Goal: Find contact information: Obtain details needed to contact an individual or organization

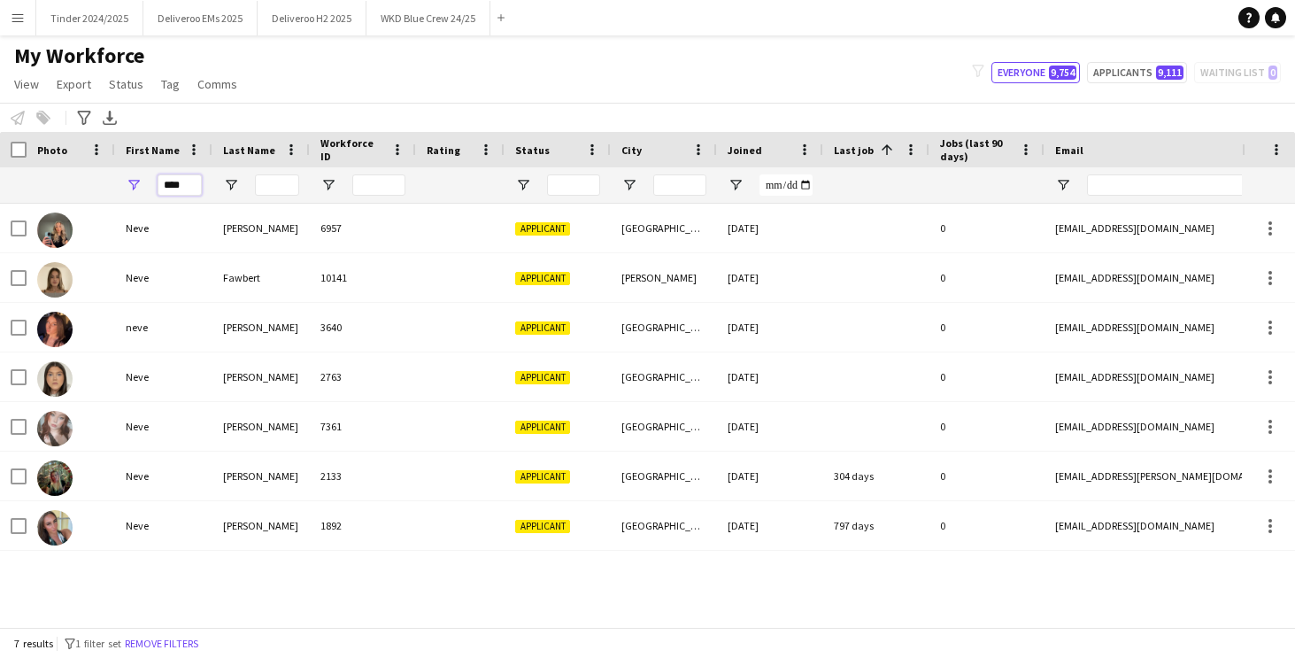
drag, startPoint x: 190, startPoint y: 183, endPoint x: 104, endPoint y: 183, distance: 85.9
click at [104, 183] on div "****" at bounding box center [960, 184] width 1920 height 35
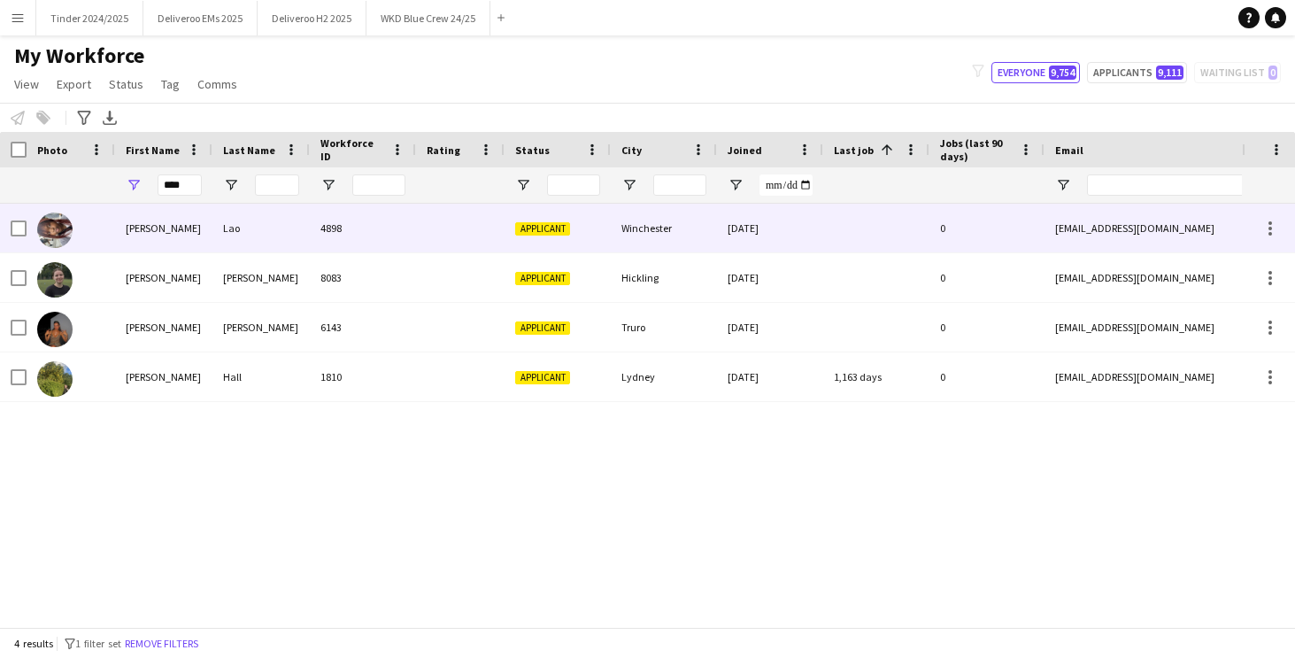
click at [215, 236] on div "Lao" at bounding box center [260, 228] width 97 height 49
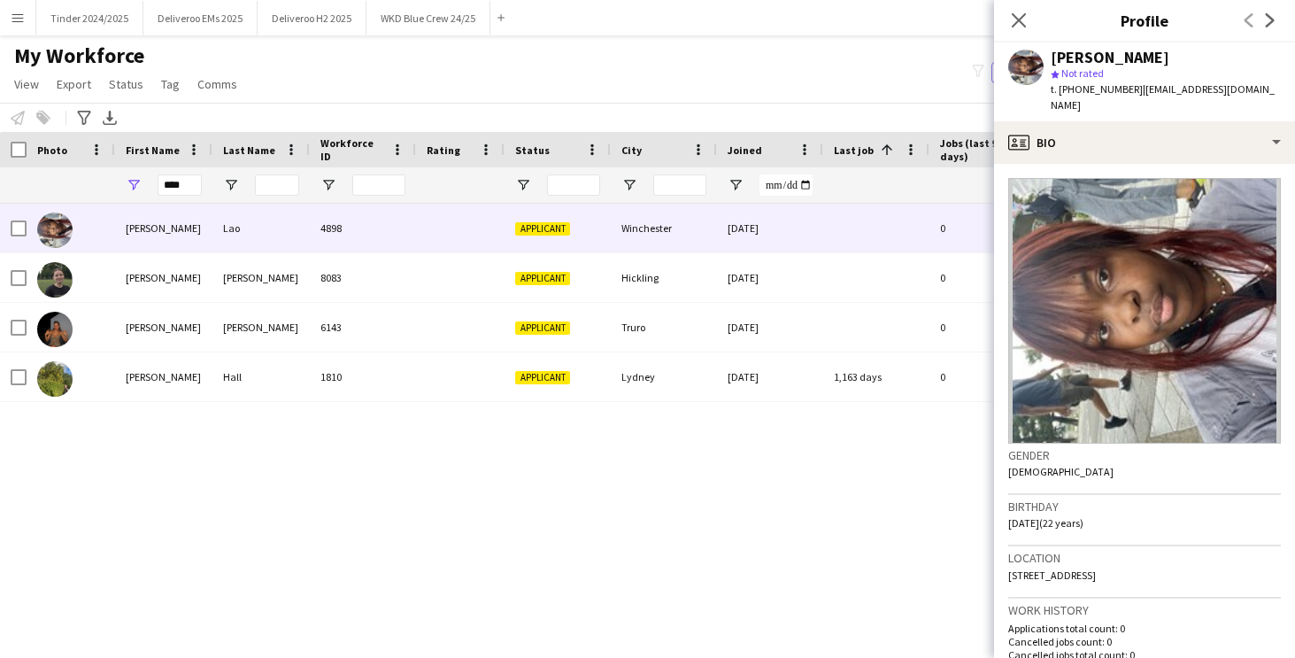
click at [1269, 12] on app-icon "Next" at bounding box center [1270, 20] width 21 height 21
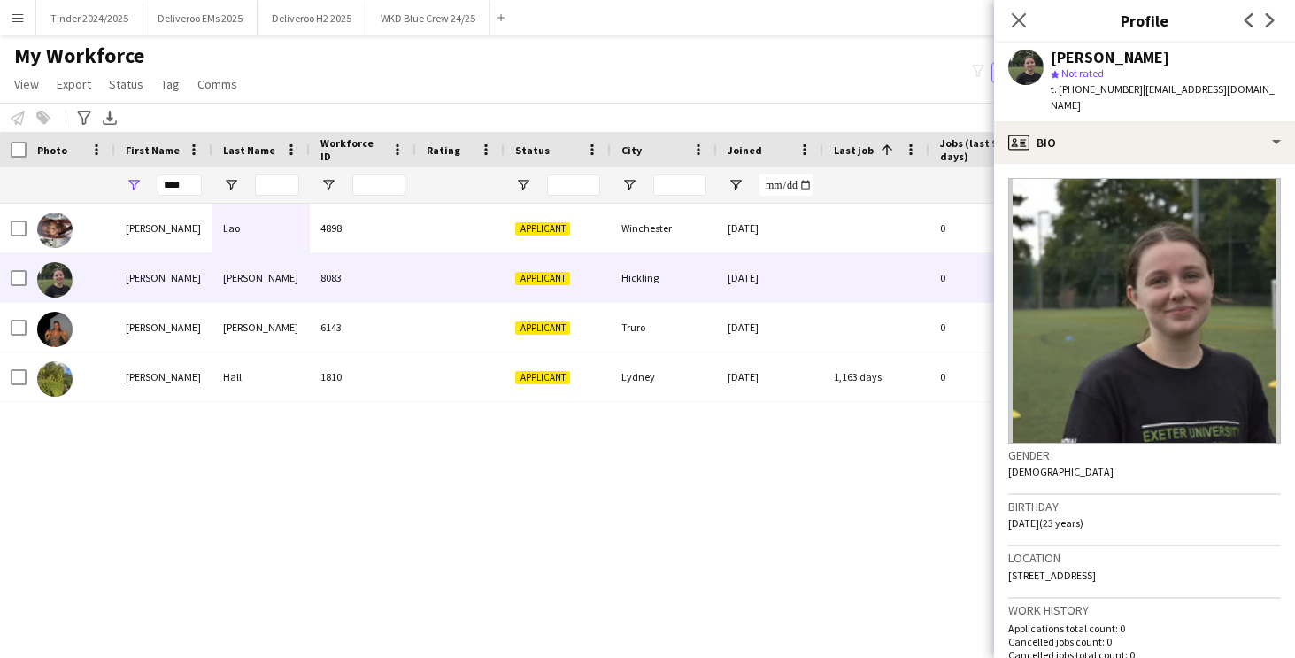
click at [1269, 12] on app-icon "Next" at bounding box center [1270, 20] width 21 height 21
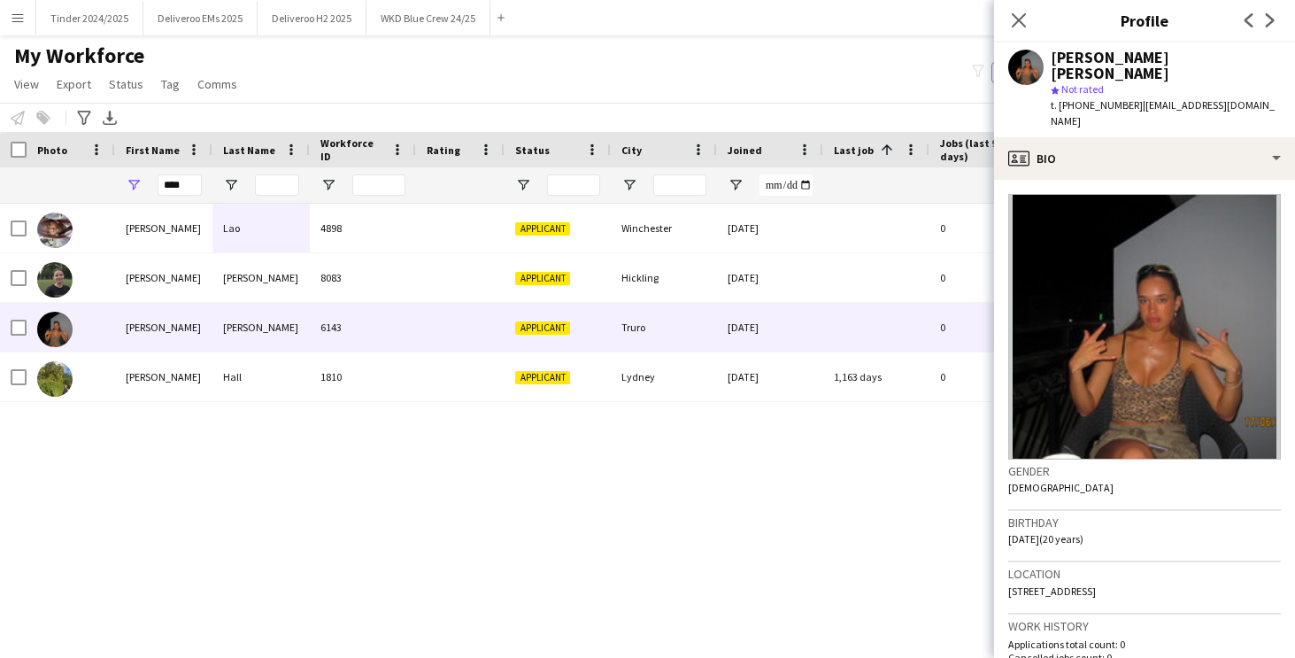
click at [1269, 12] on app-icon "Next" at bounding box center [1270, 20] width 21 height 21
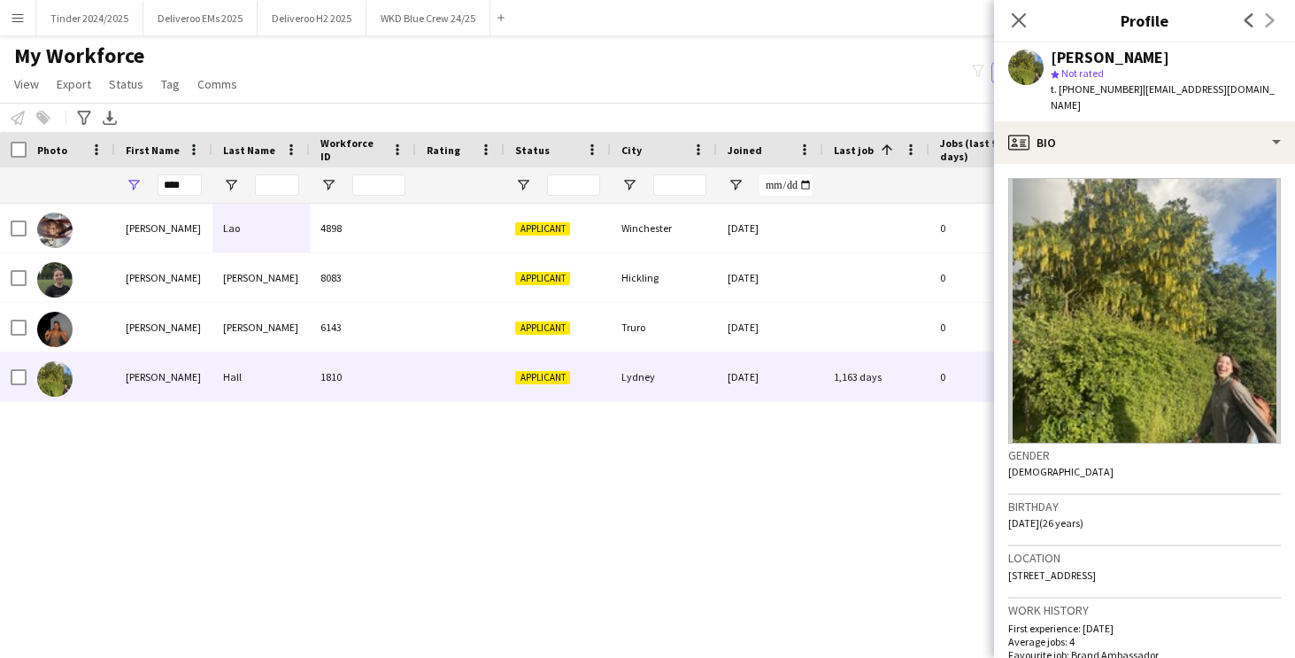
click at [1269, 12] on div "Previous Next" at bounding box center [1260, 20] width 71 height 41
click at [179, 188] on input "****" at bounding box center [180, 184] width 44 height 21
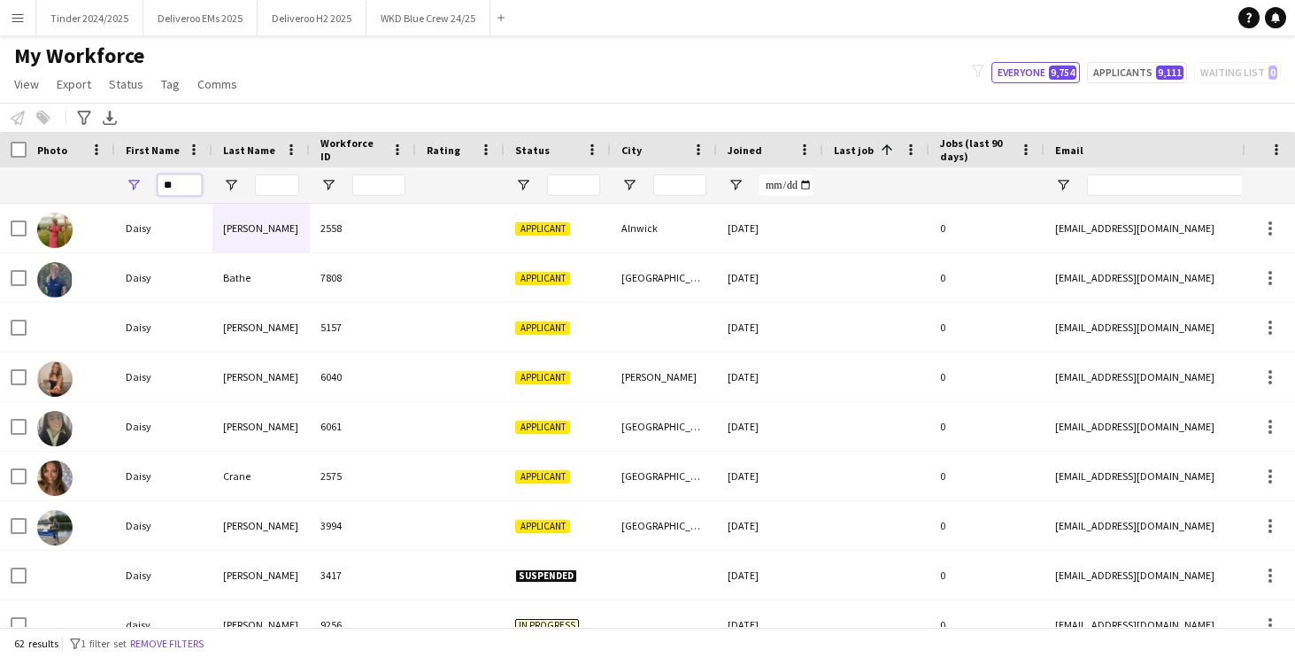
type input "*"
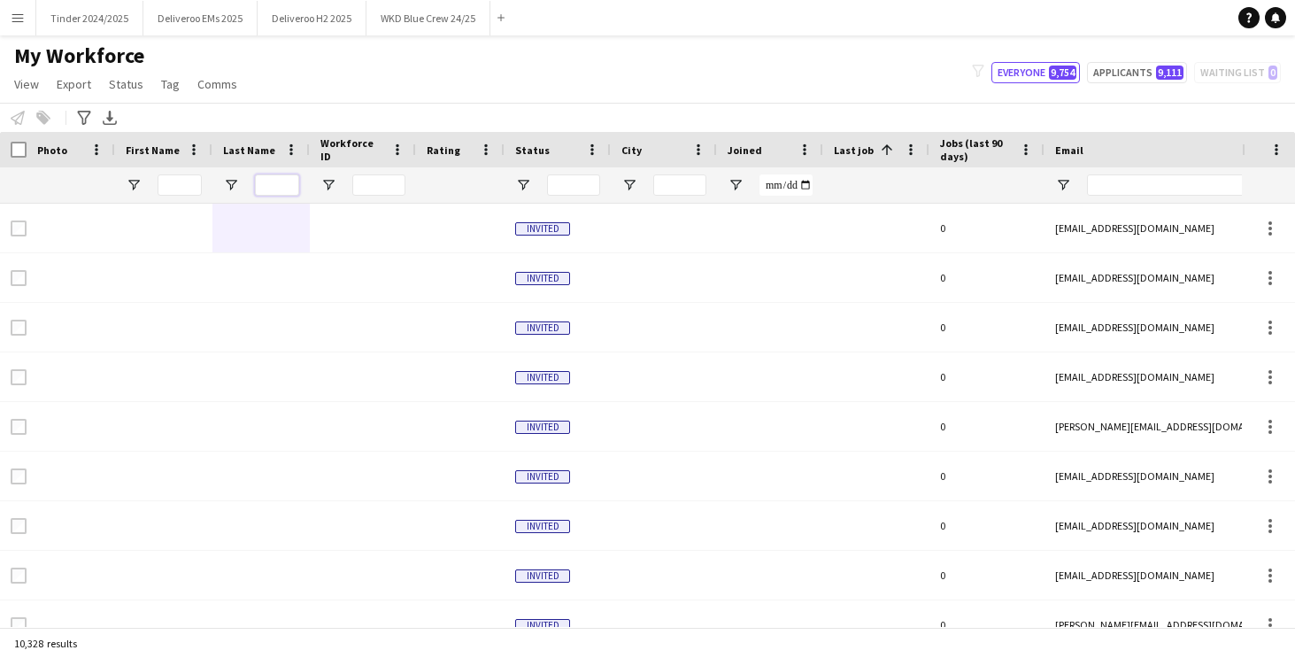
click at [264, 187] on input "Last Name Filter Input" at bounding box center [277, 184] width 44 height 21
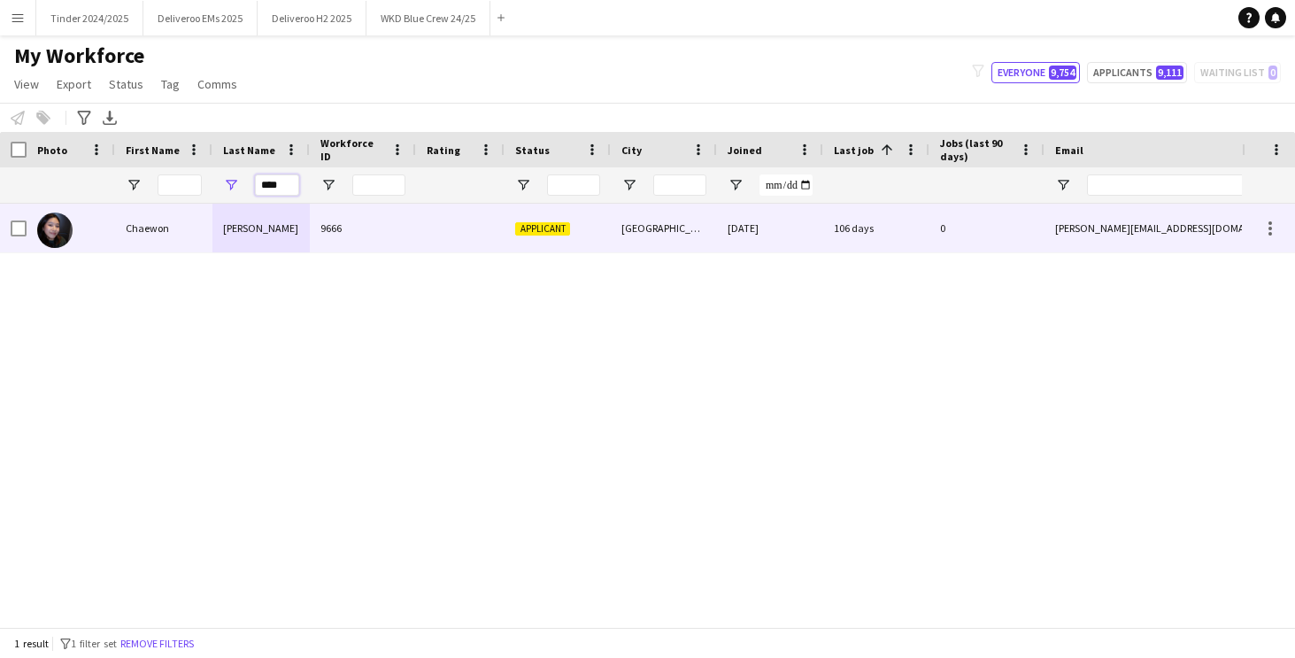
type input "****"
click at [283, 245] on div "[PERSON_NAME]" at bounding box center [260, 228] width 97 height 49
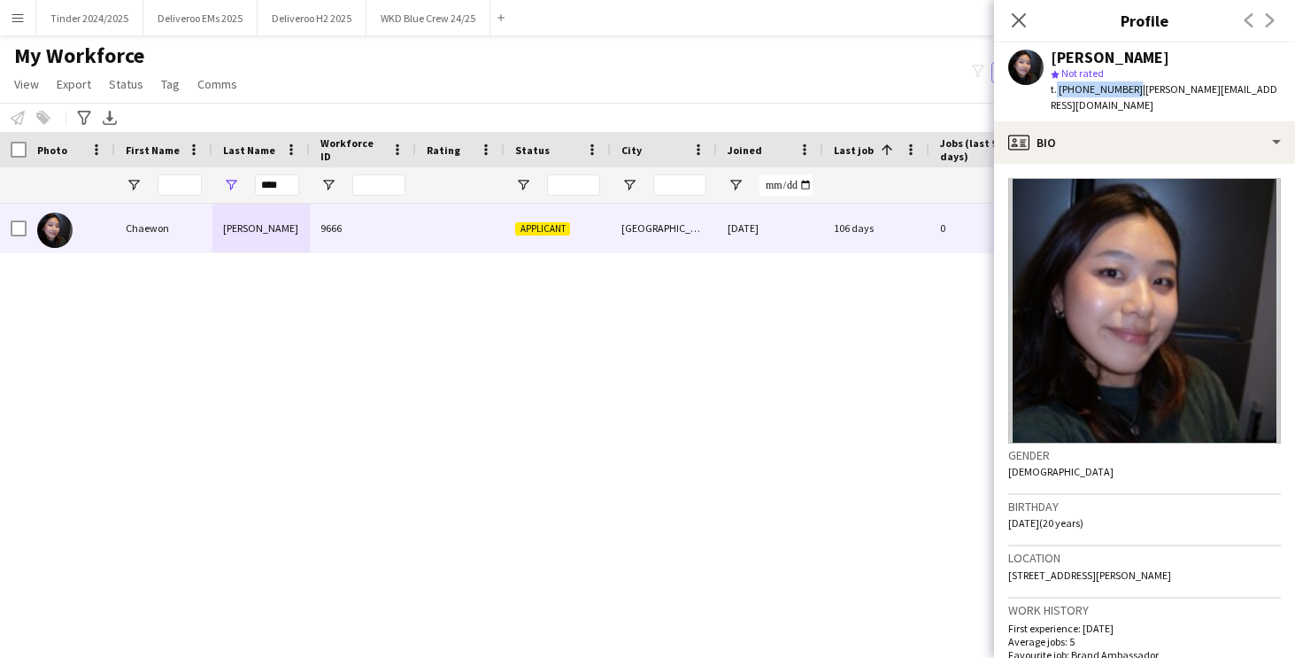
drag, startPoint x: 1126, startPoint y: 88, endPoint x: 1055, endPoint y: 88, distance: 70.8
click at [1055, 88] on span "t. [PHONE_NUMBER]" at bounding box center [1097, 88] width 92 height 13
copy span ". [PHONE_NUMBER]"
drag, startPoint x: 1261, startPoint y: 89, endPoint x: 1133, endPoint y: 88, distance: 127.5
click at [1133, 88] on div "[PERSON_NAME] star Not rated t. [PHONE_NUMBER] | [PERSON_NAME][EMAIL_ADDRESS][D…" at bounding box center [1144, 81] width 301 height 79
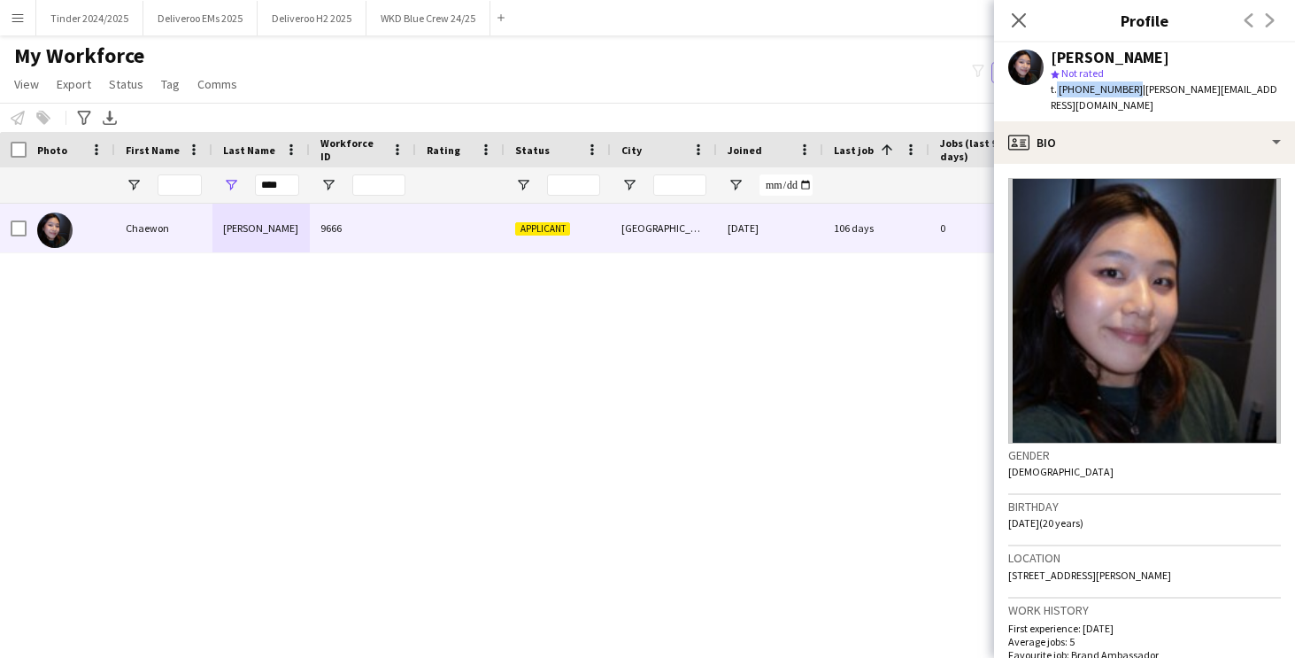
copy span "[PERSON_NAME][EMAIL_ADDRESS][DOMAIN_NAME]"
click at [846, 60] on div "My Workforce View Views Default view Deliveroo New view Update view Delete view…" at bounding box center [647, 72] width 1295 height 60
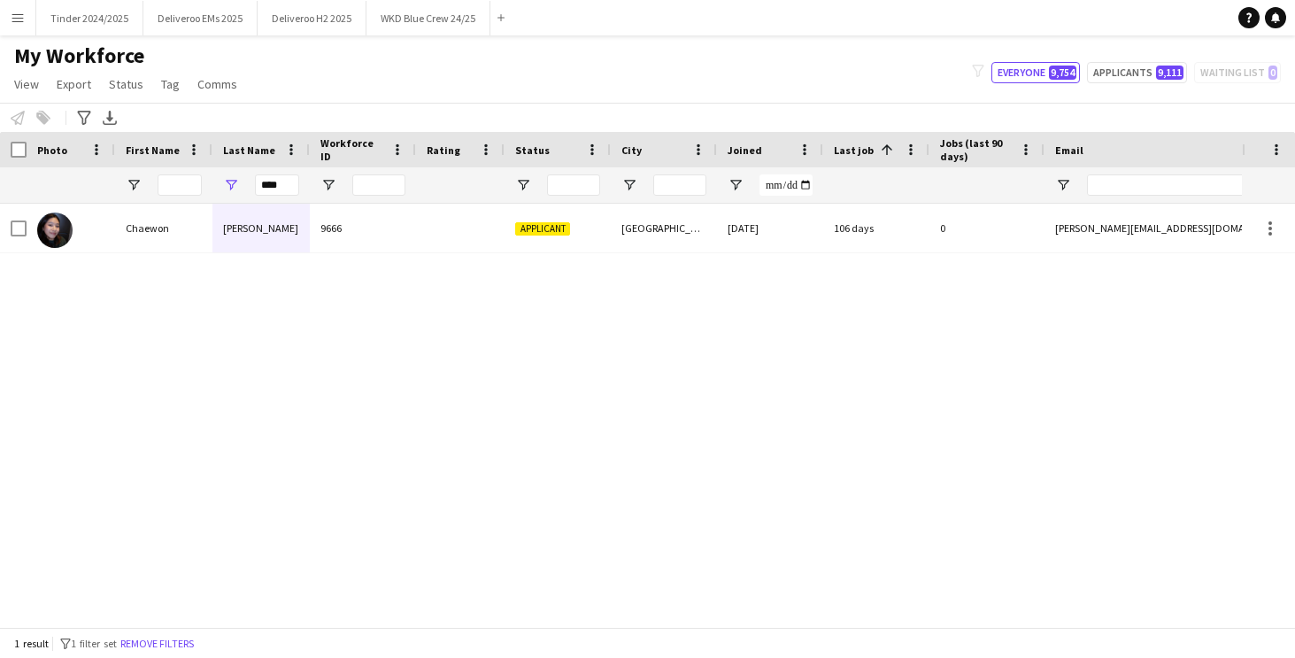
click at [287, 81] on div "My Workforce View Views Default view Deliveroo New view Update view Delete view…" at bounding box center [647, 72] width 1295 height 60
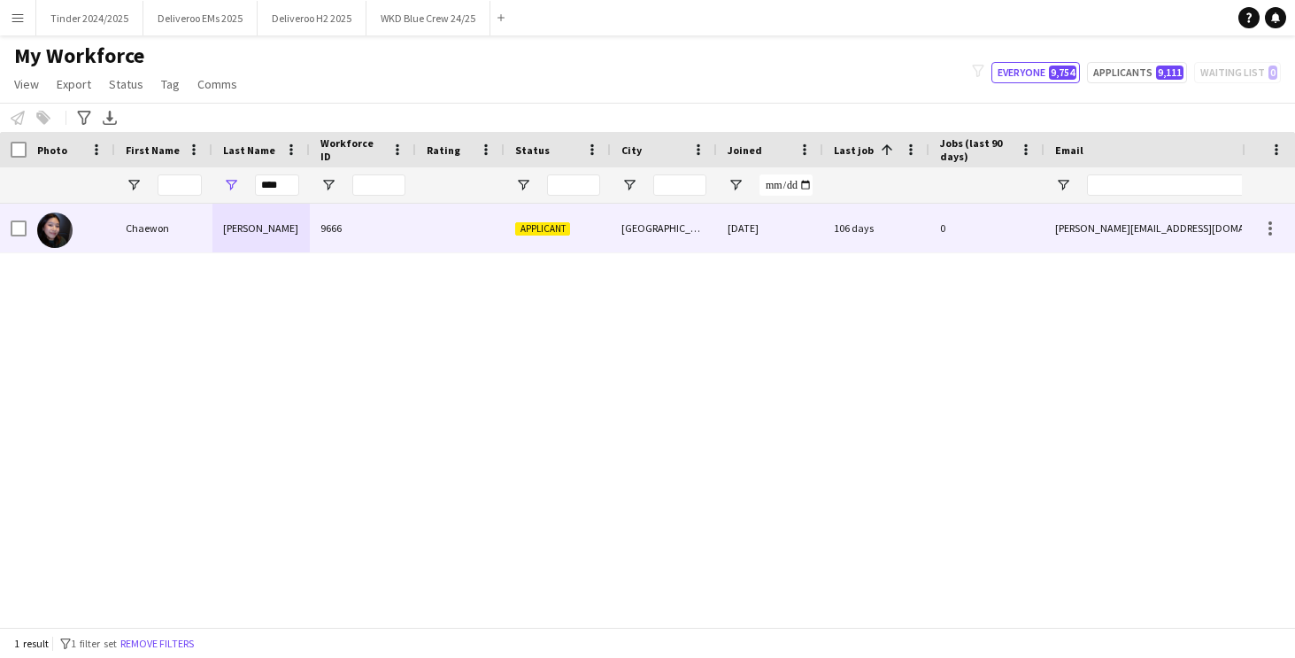
click at [506, 250] on div "Applicant" at bounding box center [558, 228] width 106 height 49
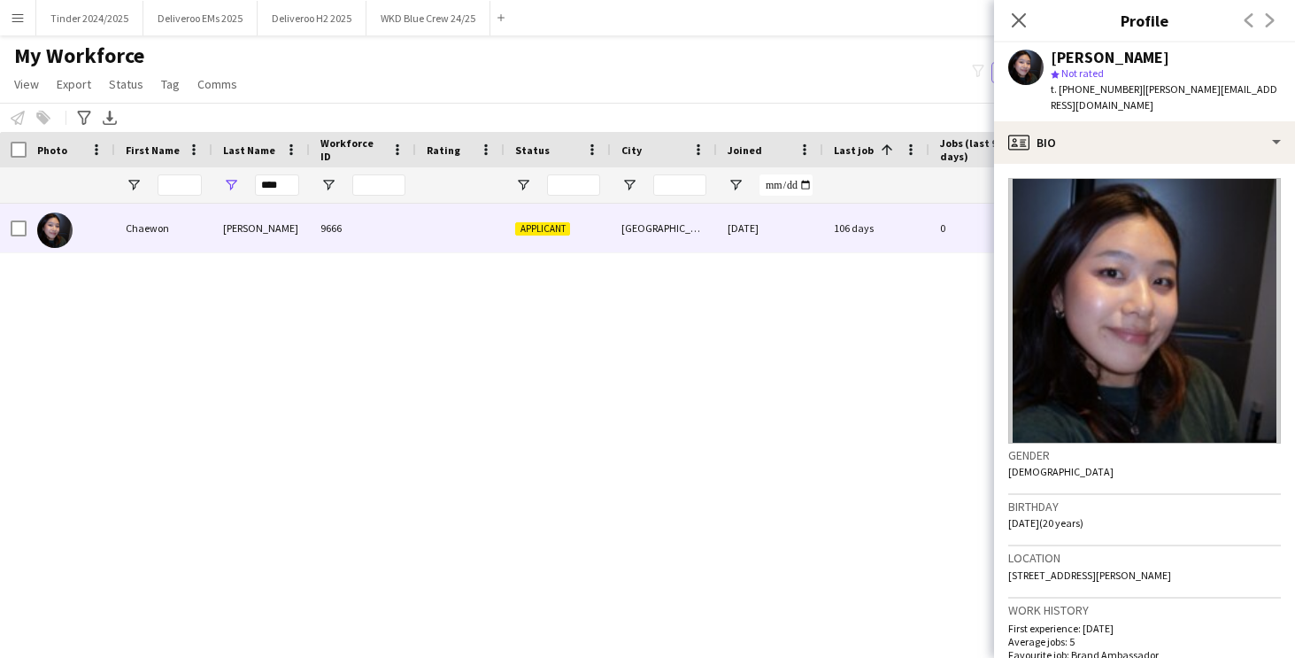
scroll to position [563, 0]
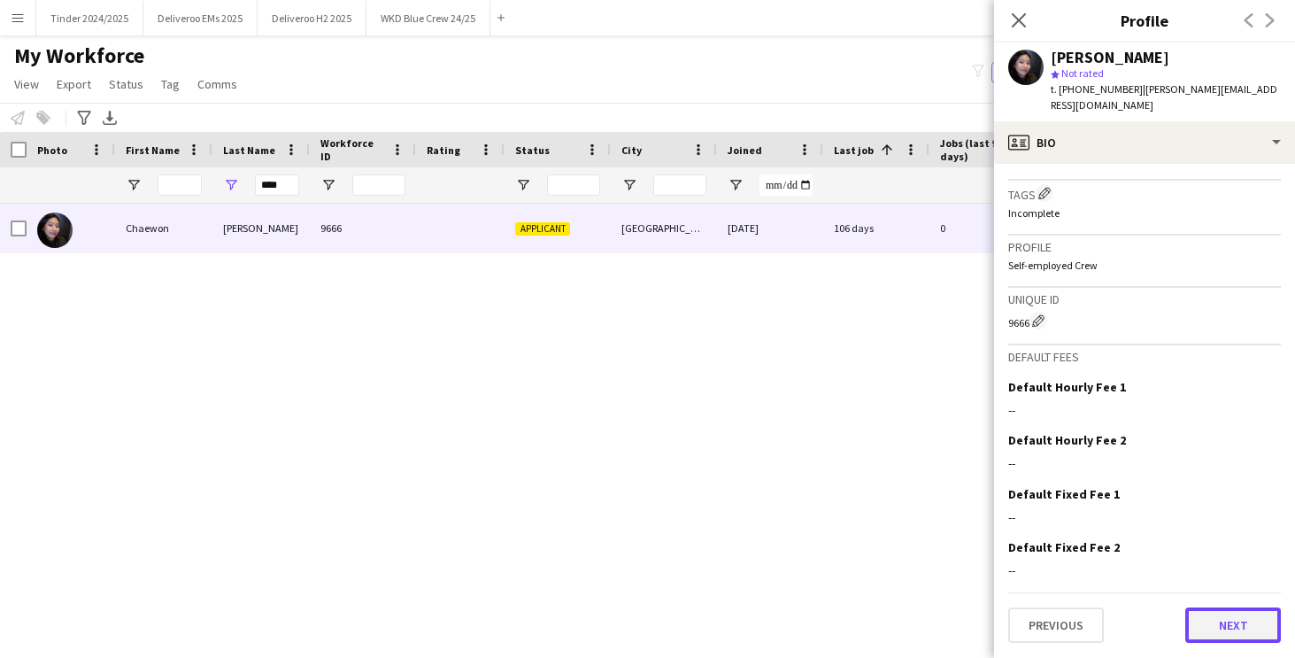
click at [1256, 630] on button "Next" at bounding box center [1234, 624] width 96 height 35
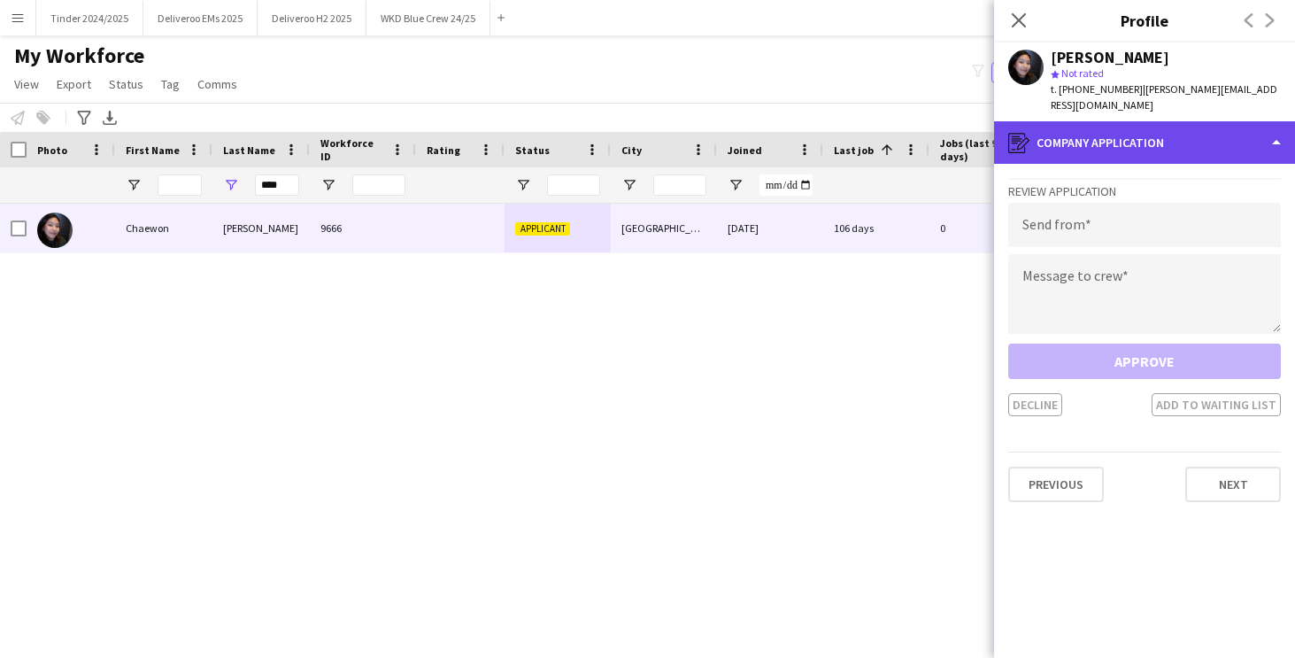
click at [1216, 135] on div "register Company application" at bounding box center [1144, 142] width 301 height 42
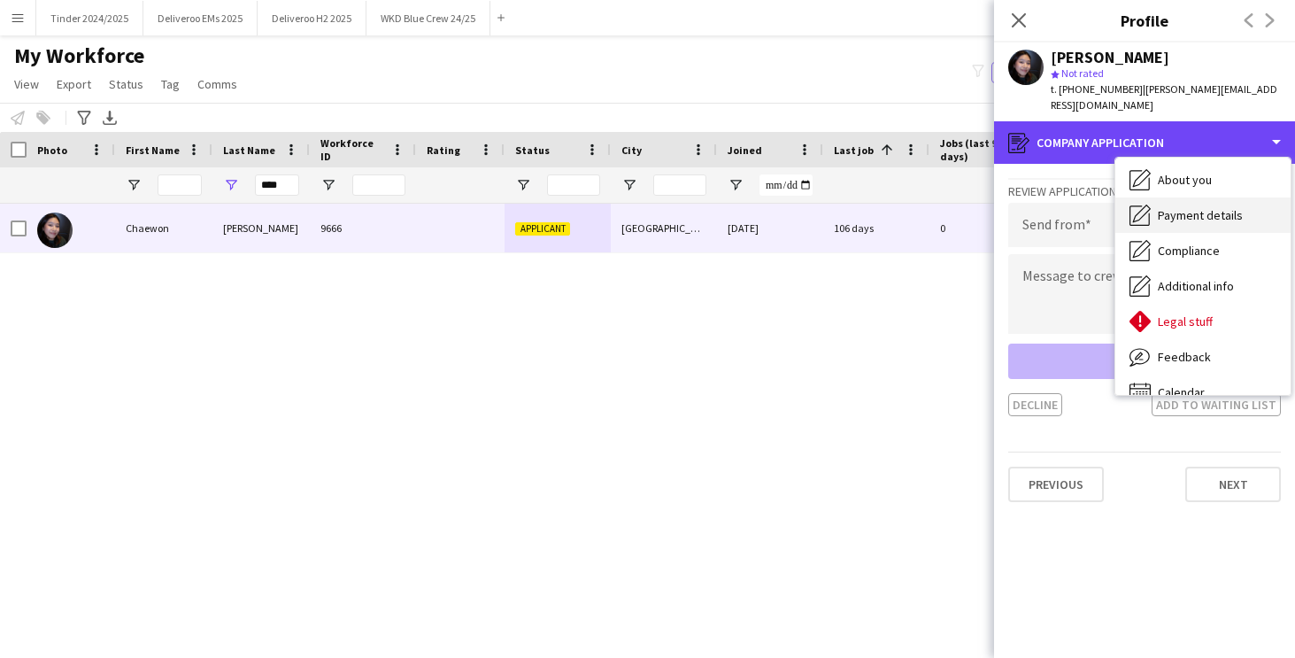
scroll to position [96, 0]
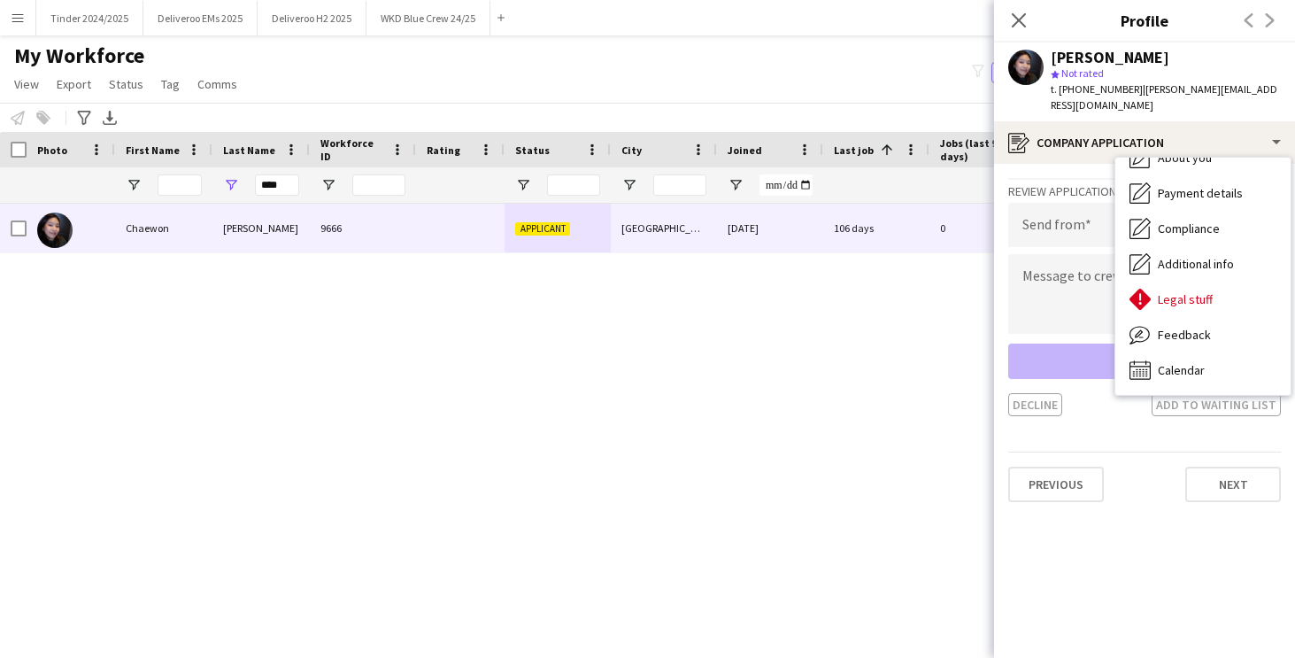
click at [884, 89] on div "My Workforce View Views Default view Deliveroo New view Update view Delete view…" at bounding box center [647, 72] width 1295 height 60
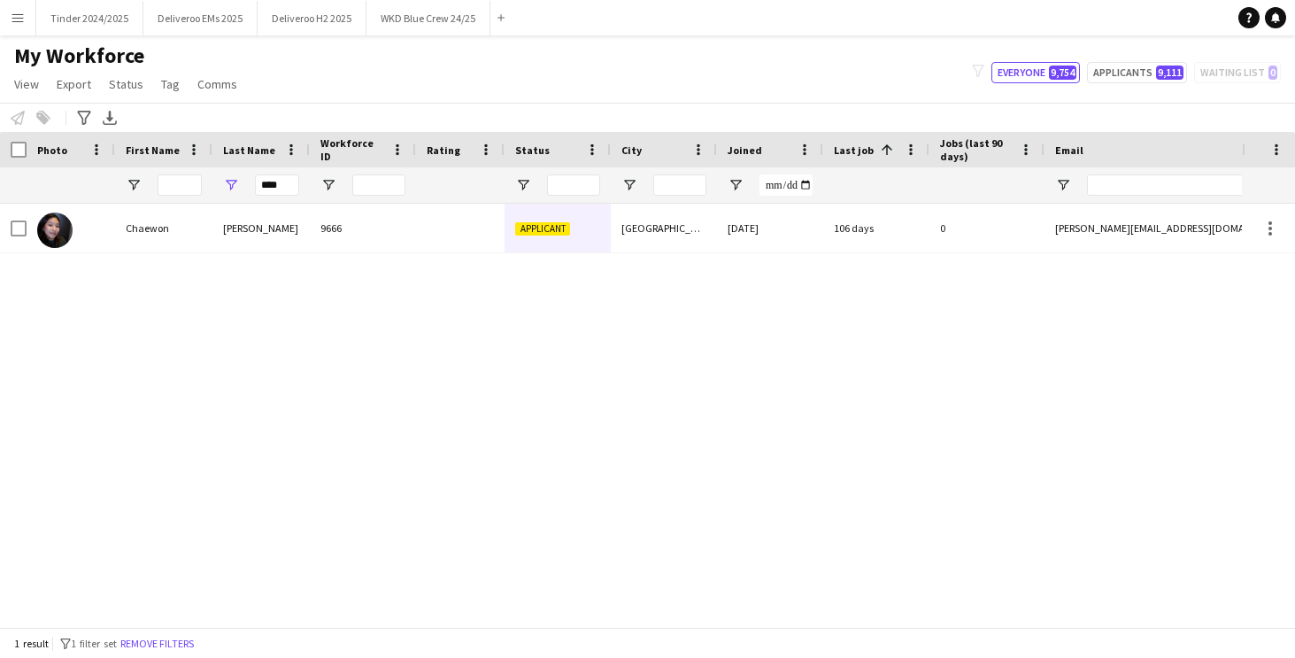
click at [881, 84] on div "My Workforce View Views Default view Deliveroo New view Update view Delete view…" at bounding box center [647, 72] width 1295 height 60
